Goal: Share content

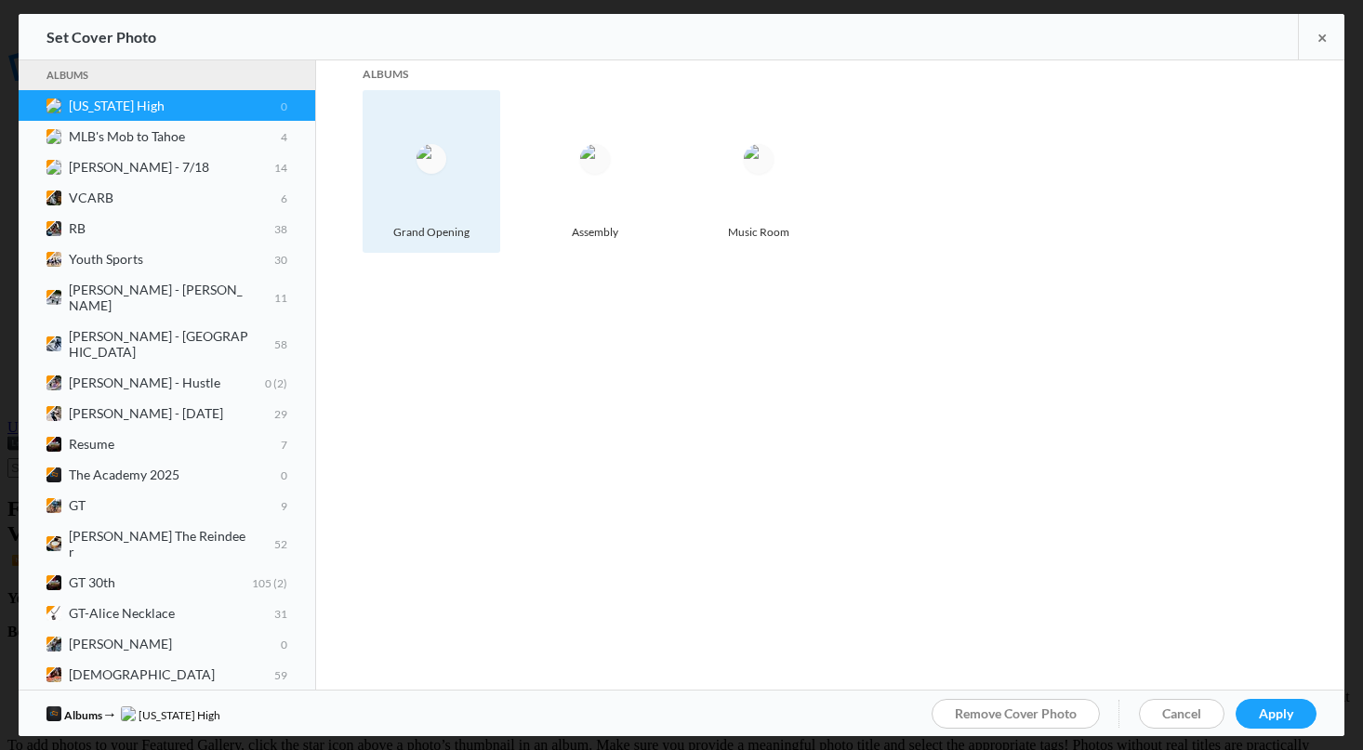
click at [431, 154] on img at bounding box center [432, 159] width 30 height 30
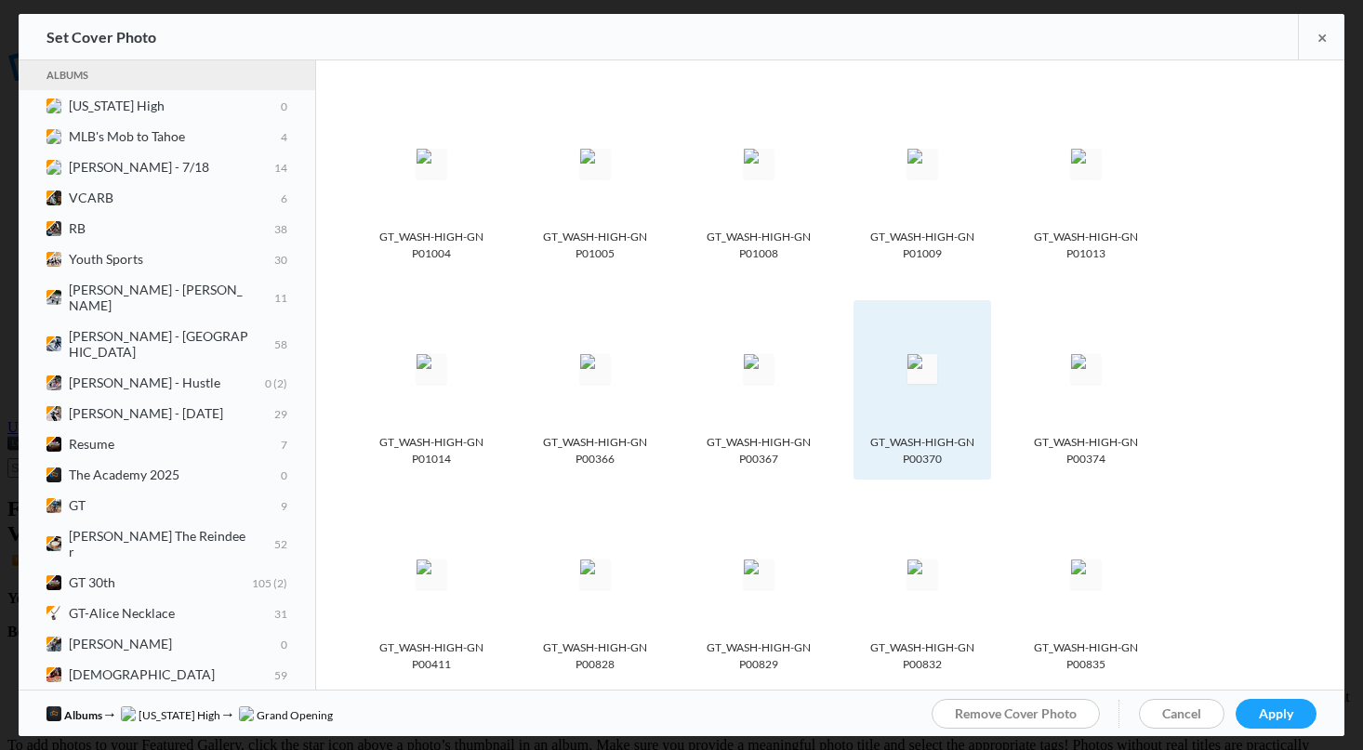
scroll to position [151, 0]
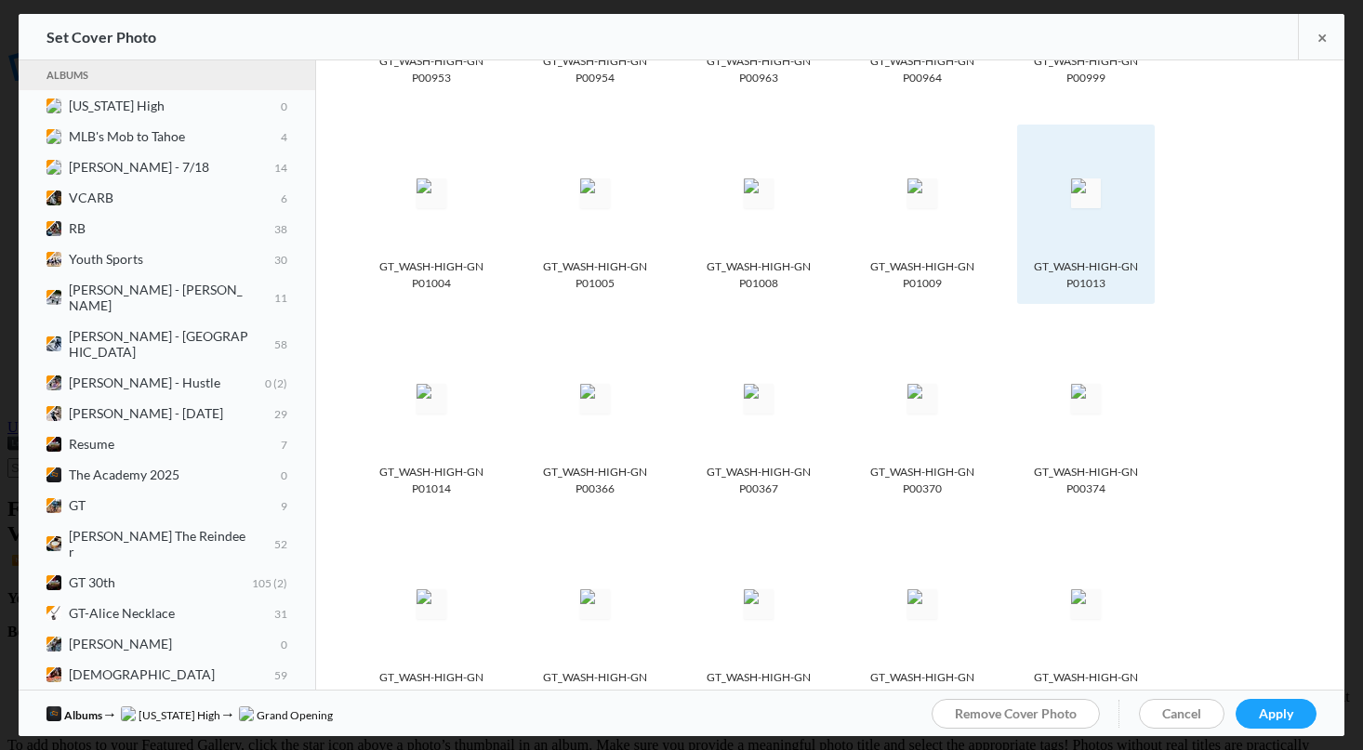
click at [1094, 200] on img at bounding box center [1086, 194] width 30 height 30
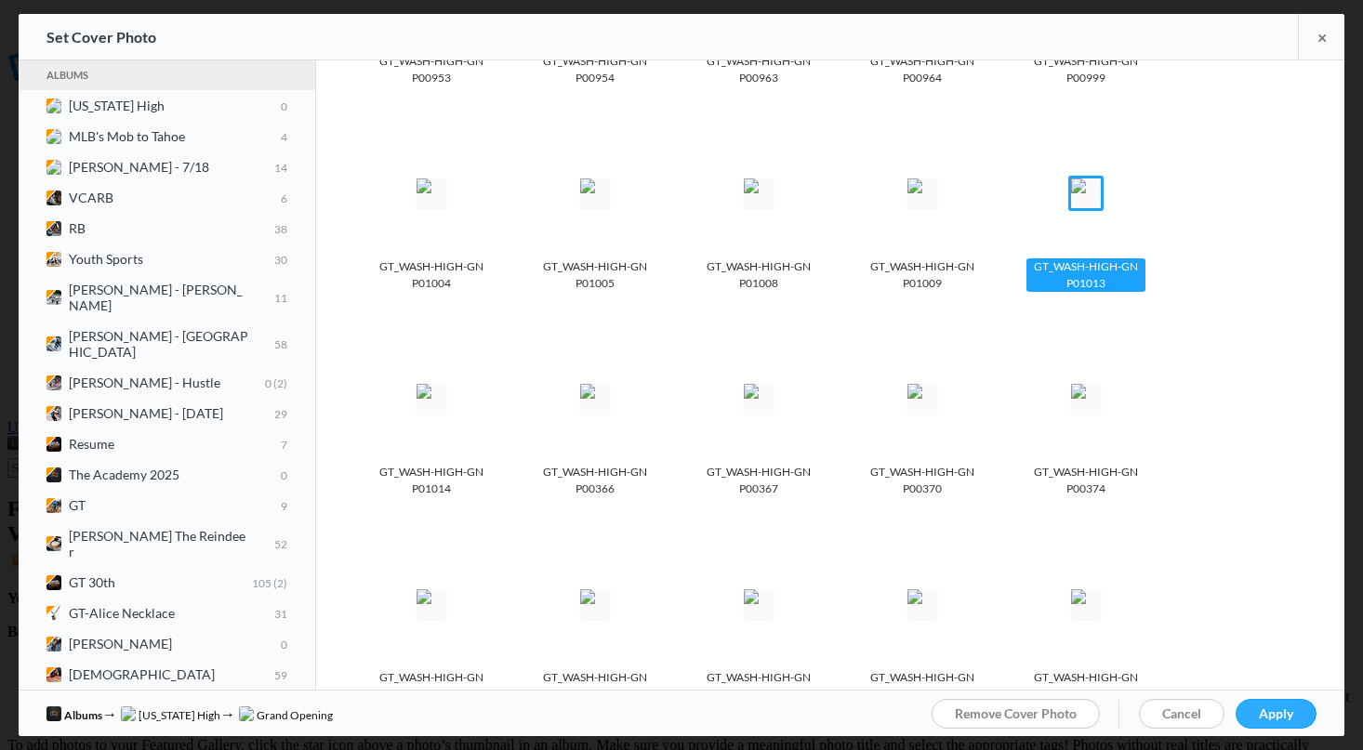
click at [1279, 712] on span "Apply" at bounding box center [1276, 714] width 34 height 16
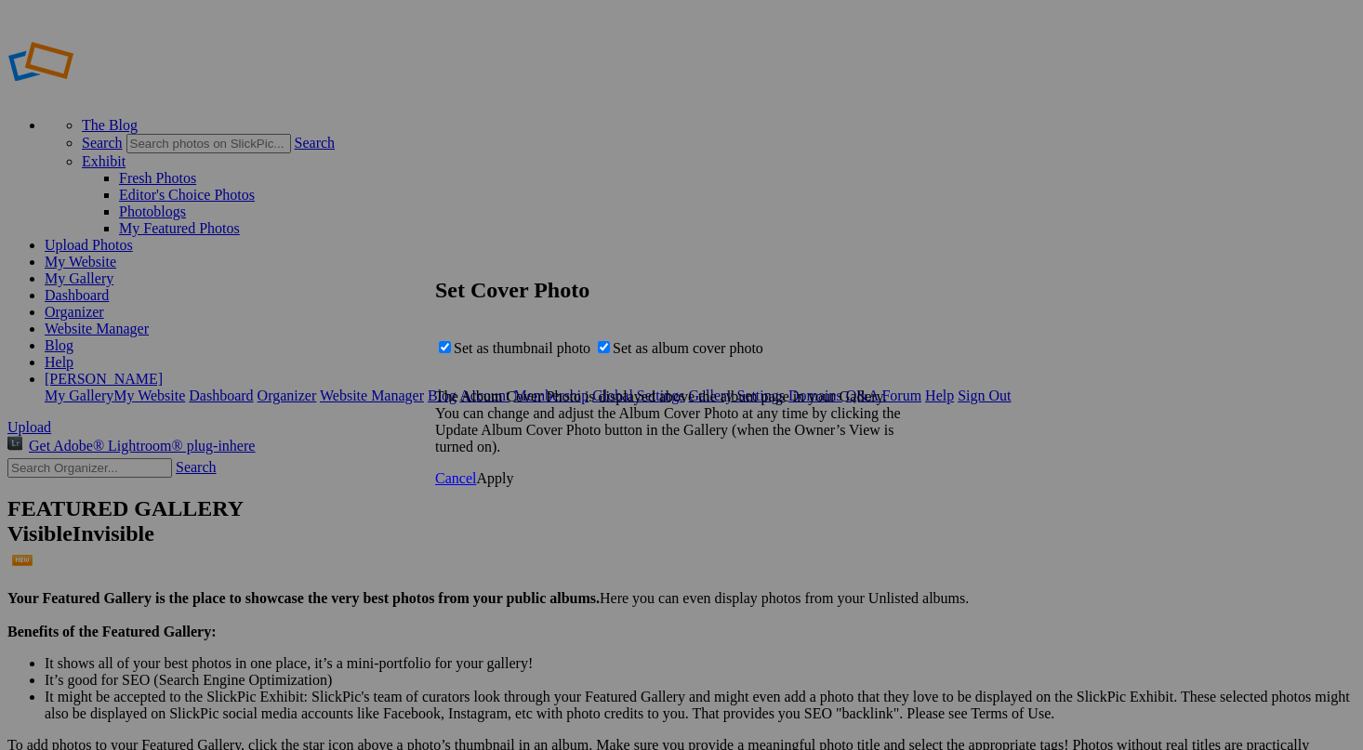
click at [755, 356] on span "Set as album cover photo" at bounding box center [688, 348] width 151 height 16
click at [610, 353] on input "Set as album cover photo" at bounding box center [604, 347] width 12 height 12
checkbox input "false"
click at [513, 486] on span "Apply" at bounding box center [494, 479] width 37 height 16
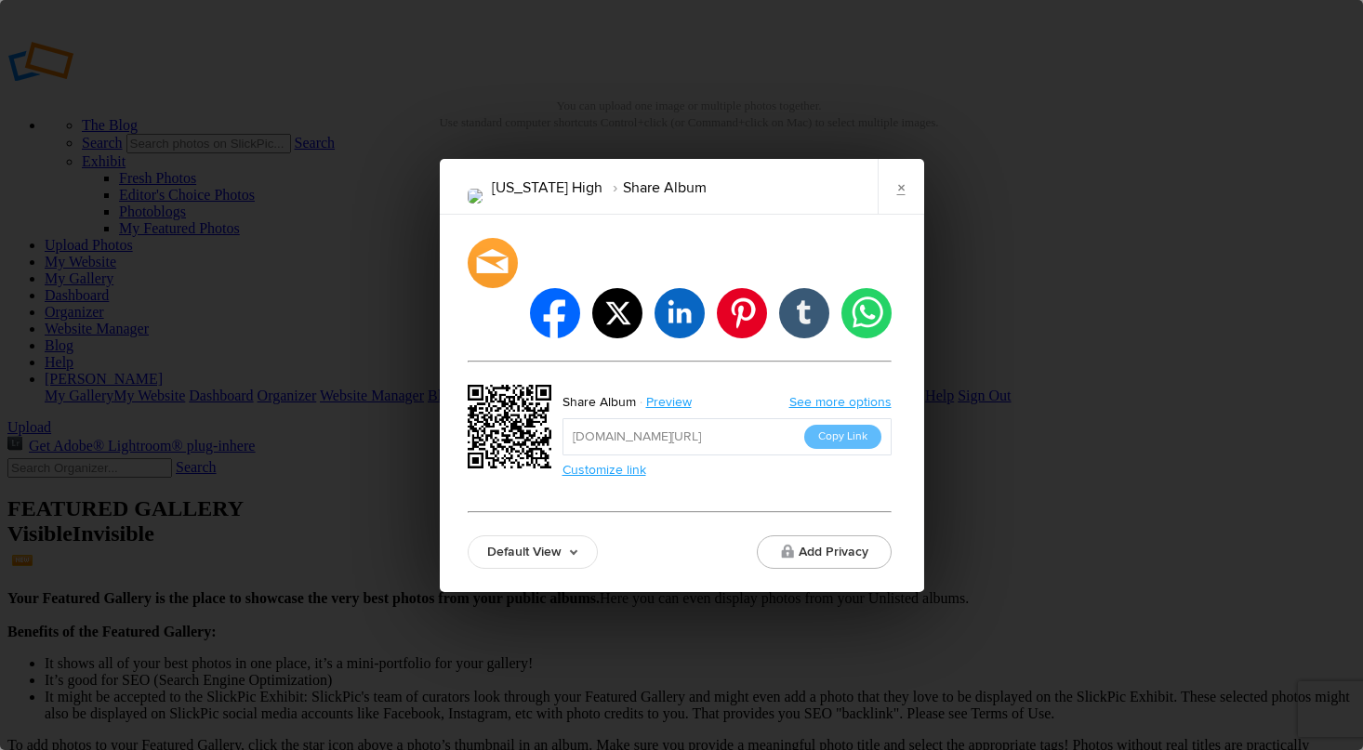
click at [624, 462] on link "Customize link" at bounding box center [605, 470] width 84 height 16
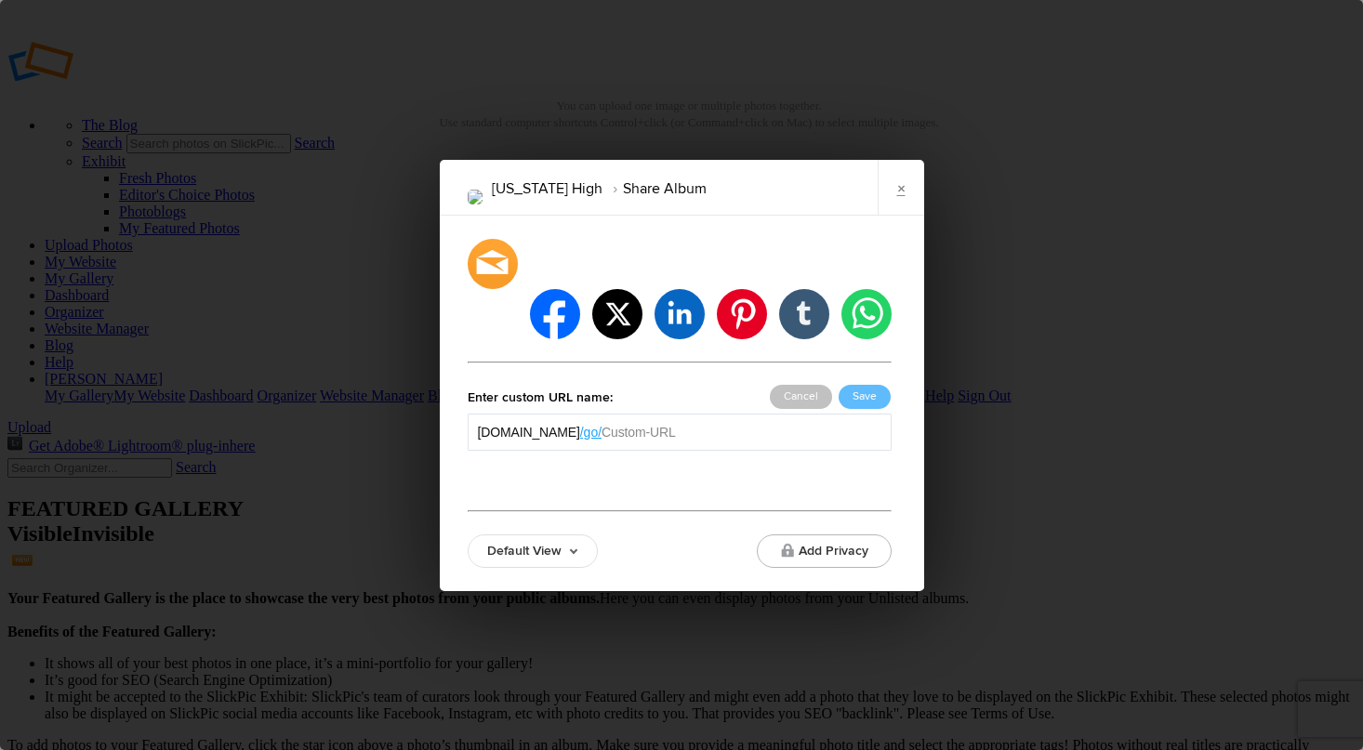
click at [722, 423] on input "text" at bounding box center [741, 432] width 279 height 19
type input "WashingtonHigh"
click at [862, 385] on button "Save" at bounding box center [865, 397] width 52 height 24
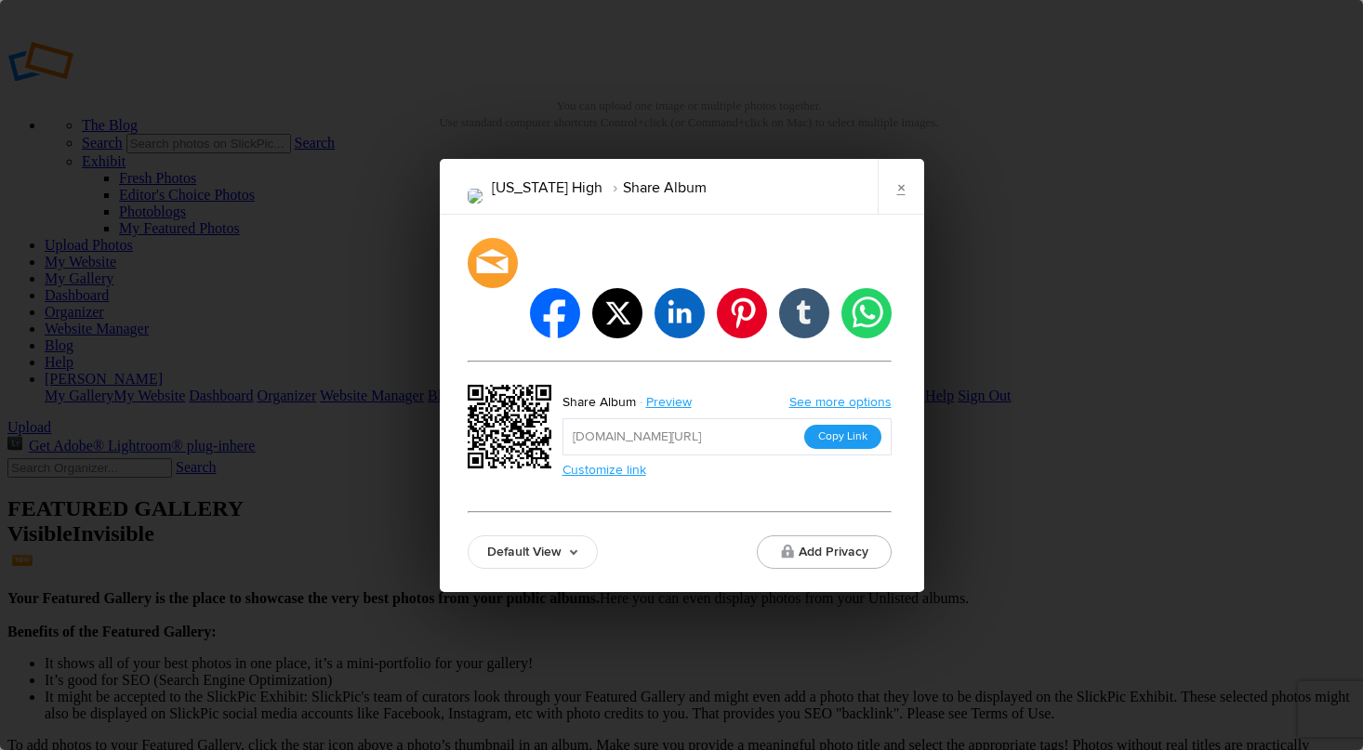
click at [842, 425] on button "Copy Link" at bounding box center [842, 437] width 77 height 24
click at [901, 215] on link "×" at bounding box center [901, 187] width 46 height 56
